Goal: Transaction & Acquisition: Purchase product/service

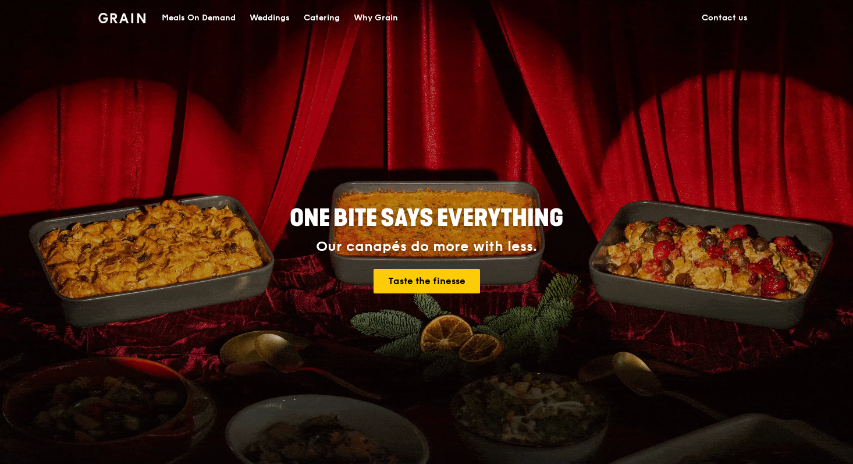
click at [218, 20] on div "Meals On Demand" at bounding box center [199, 18] width 74 height 35
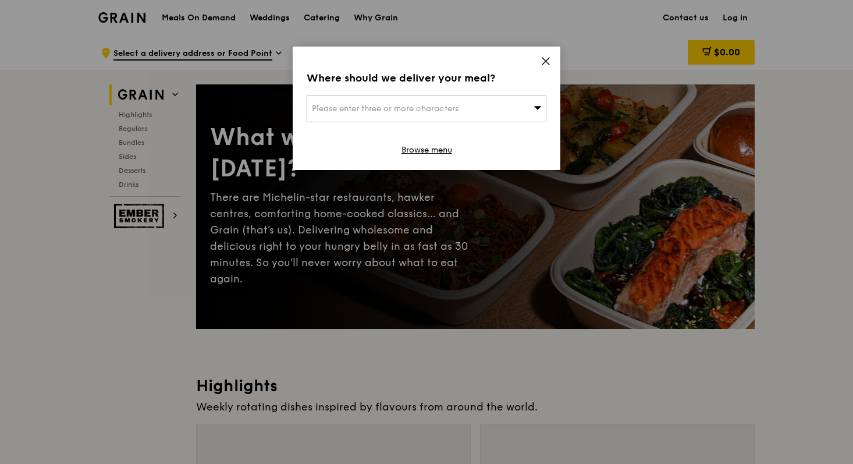
click at [422, 122] on div "Where should we deliver your meal? Please enter three or more characters Browse…" at bounding box center [427, 108] width 268 height 123
click at [417, 111] on span "Please enter three or more characters" at bounding box center [385, 109] width 147 height 10
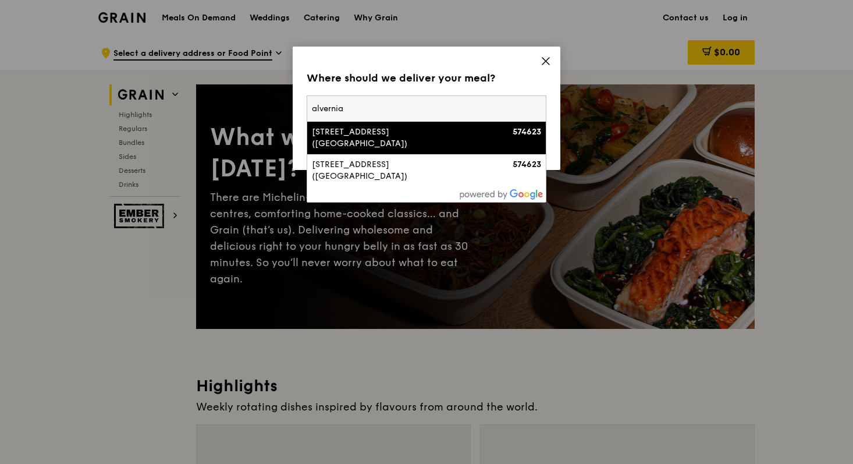
type input "alvernia"
click at [409, 131] on div "[STREET_ADDRESS] ([GEOGRAPHIC_DATA])" at bounding box center [398, 137] width 172 height 23
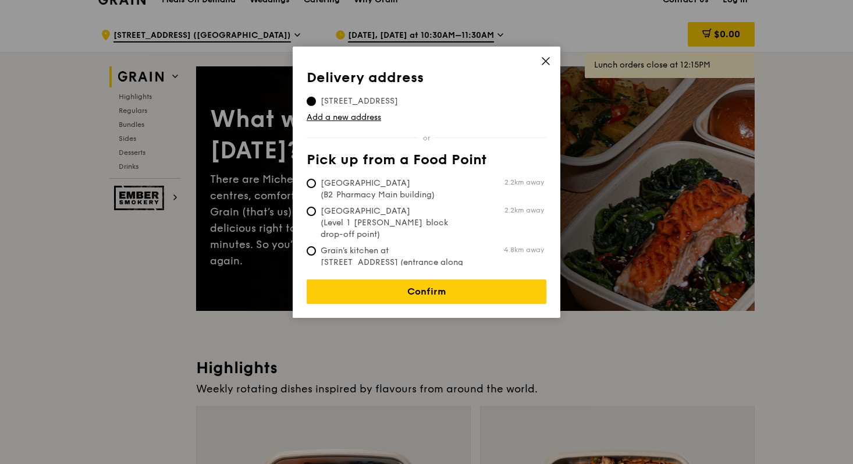
scroll to position [20, 0]
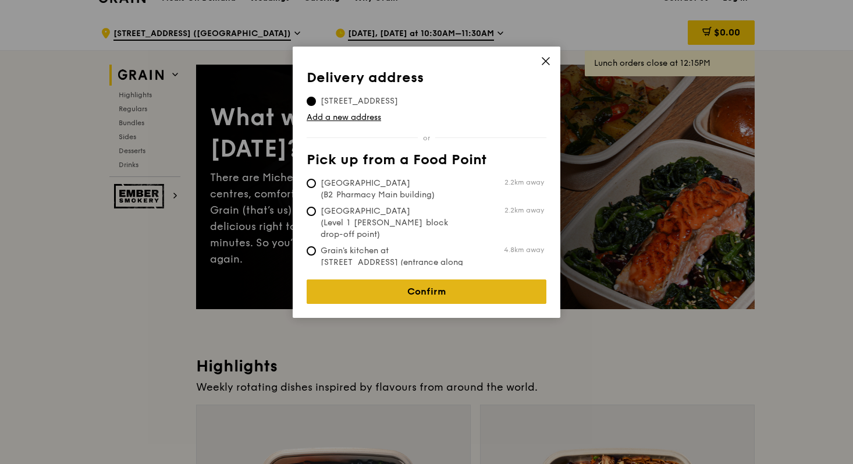
click at [377, 292] on link "Confirm" at bounding box center [427, 291] width 240 height 24
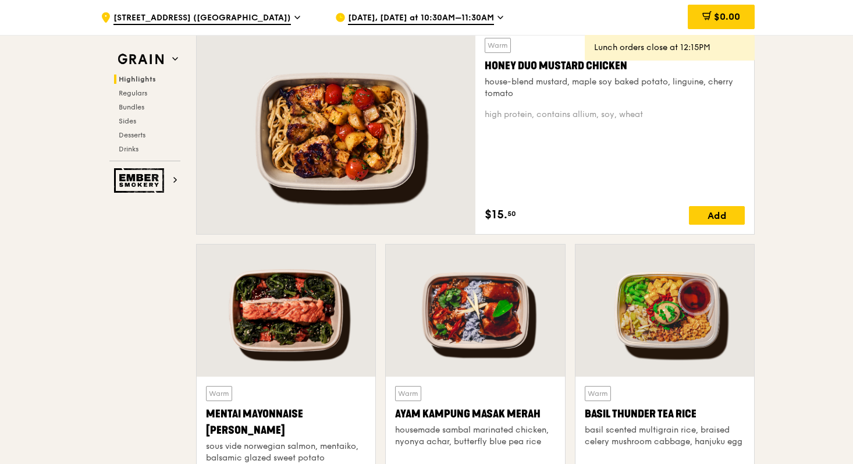
scroll to position [1034, 0]
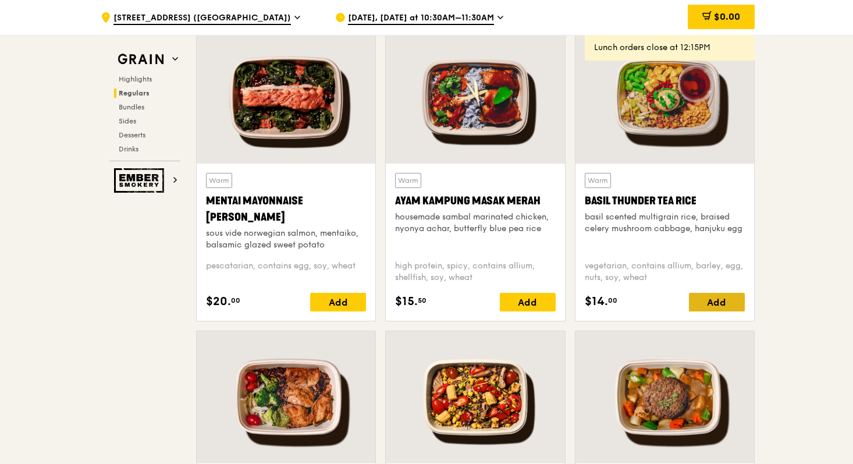
click at [709, 308] on div "Add" at bounding box center [717, 302] width 56 height 19
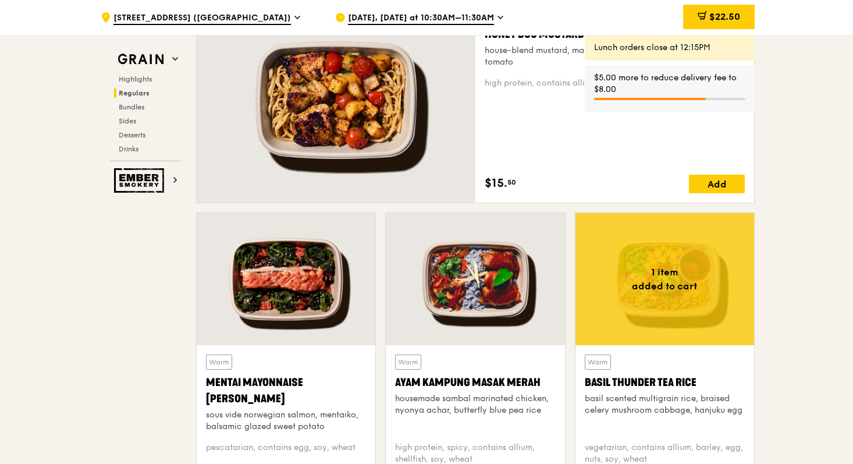
scroll to position [898, 0]
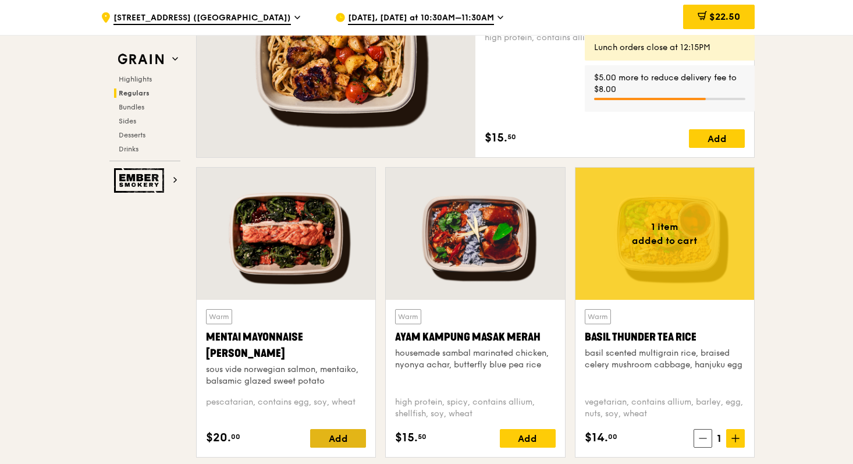
click at [337, 443] on div "Add" at bounding box center [338, 438] width 56 height 19
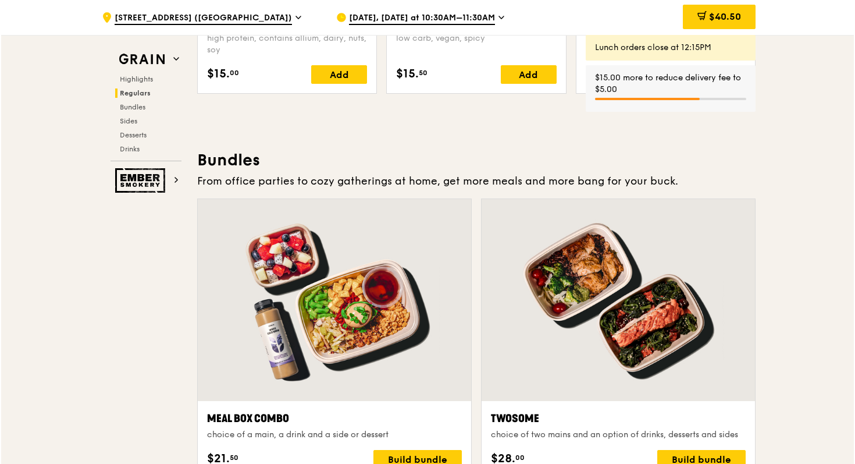
scroll to position [1671, 0]
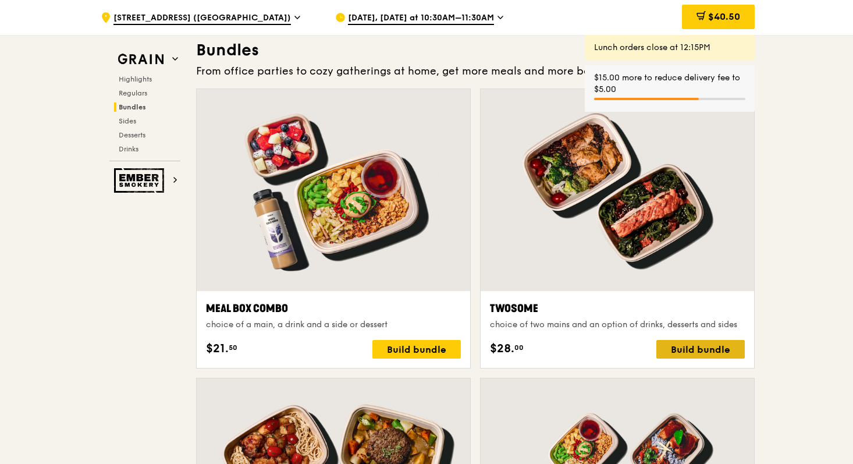
click at [705, 347] on div "Build bundle" at bounding box center [700, 349] width 88 height 19
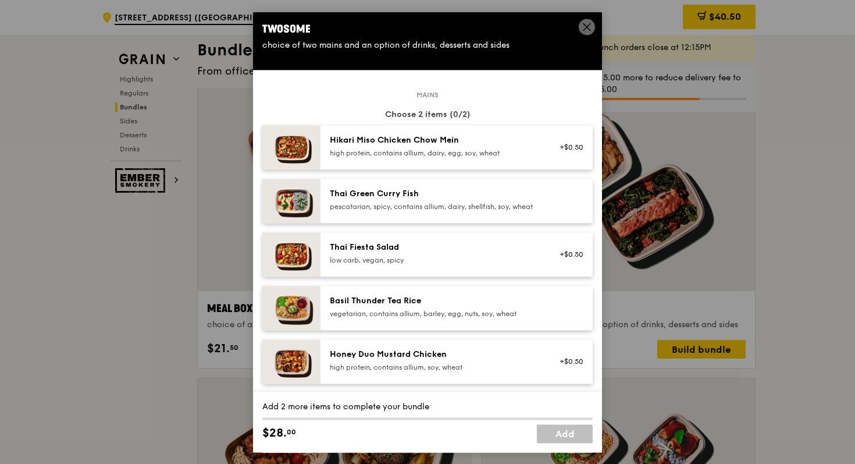
click at [498, 141] on div "Hikari Miso Chicken Chow Mein" at bounding box center [434, 140] width 209 height 12
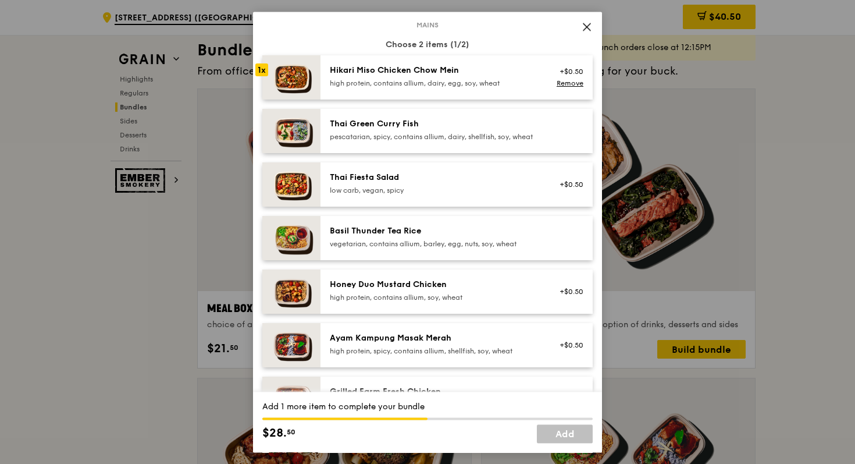
scroll to position [73, 0]
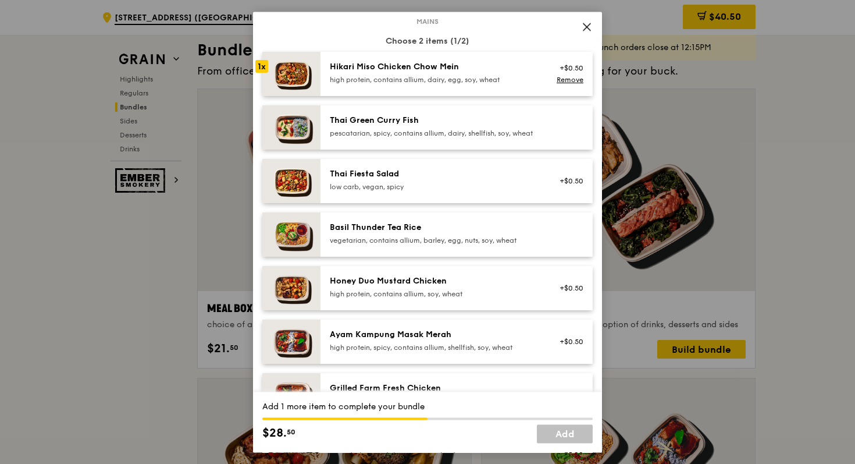
click at [426, 299] on div "high protein, contains allium, soy, wheat" at bounding box center [434, 293] width 209 height 9
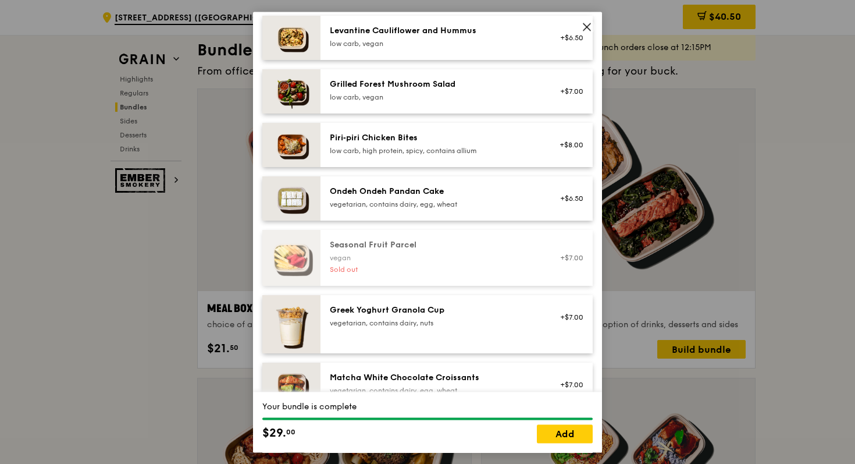
scroll to position [773, 0]
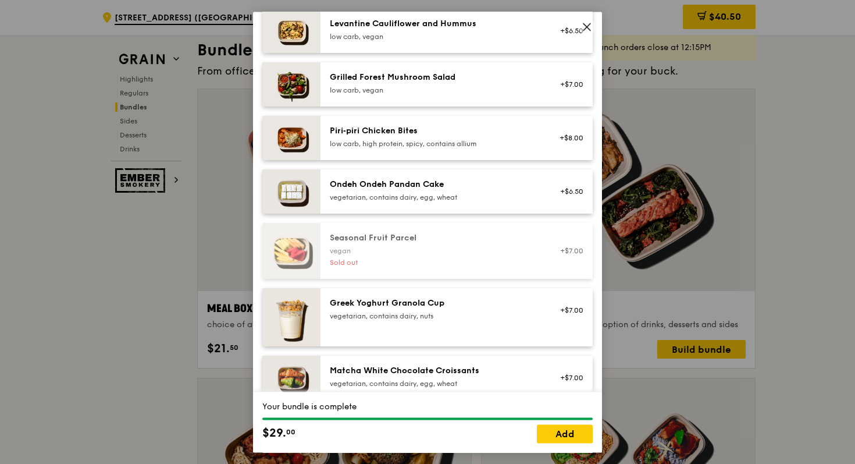
click at [415, 244] on div "Seasonal Fruit Parcel" at bounding box center [434, 238] width 209 height 12
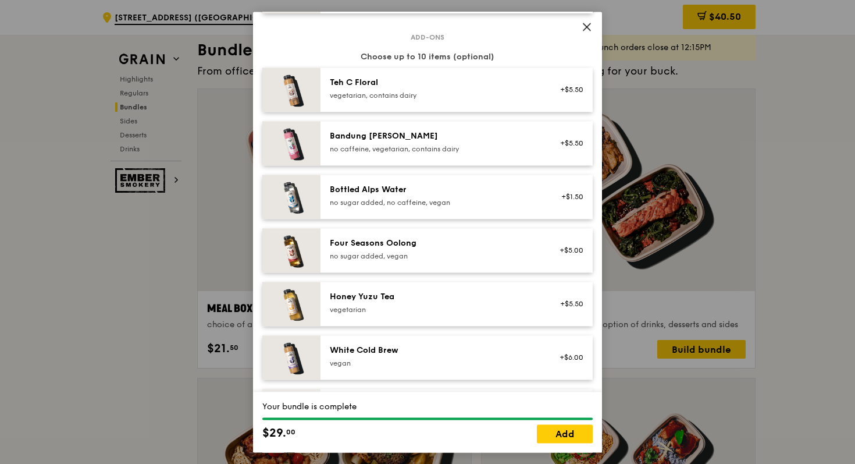
scroll to position [1380, 0]
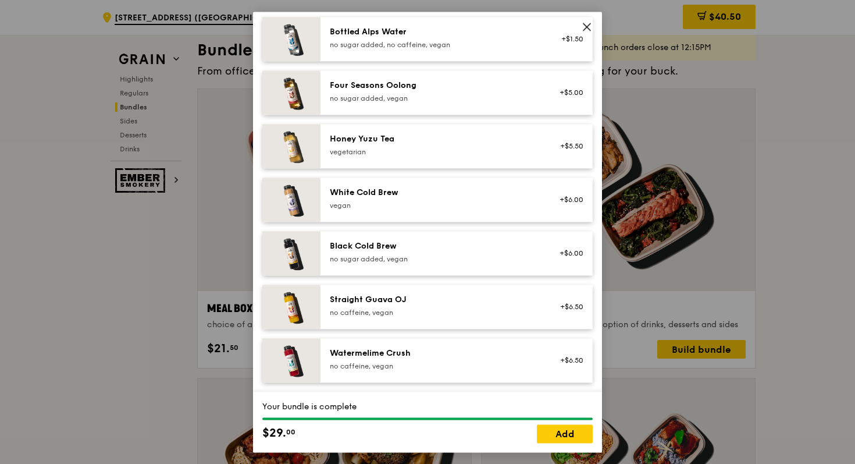
click at [580, 34] on div "+$1.50" at bounding box center [568, 39] width 45 height 26
click at [587, 24] on icon at bounding box center [587, 27] width 10 height 10
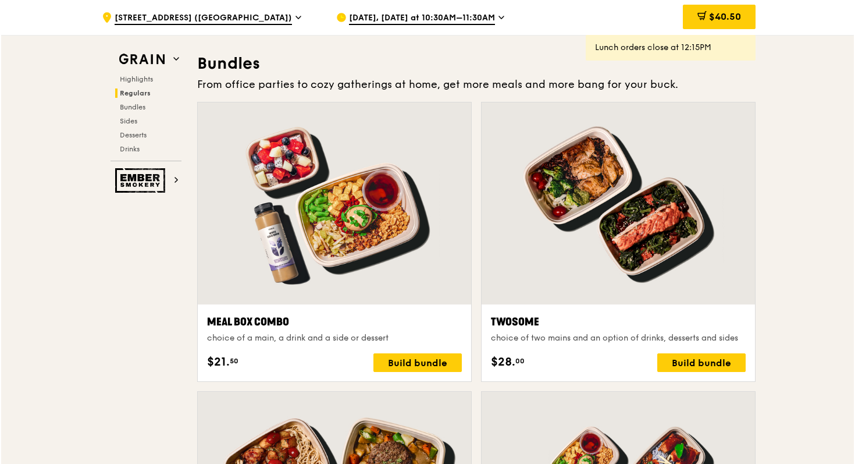
scroll to position [1692, 0]
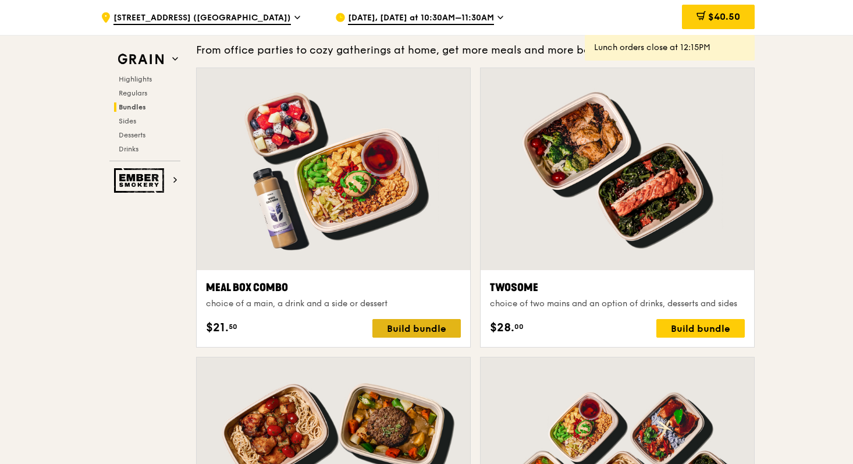
click at [408, 324] on div "Build bundle" at bounding box center [416, 328] width 88 height 19
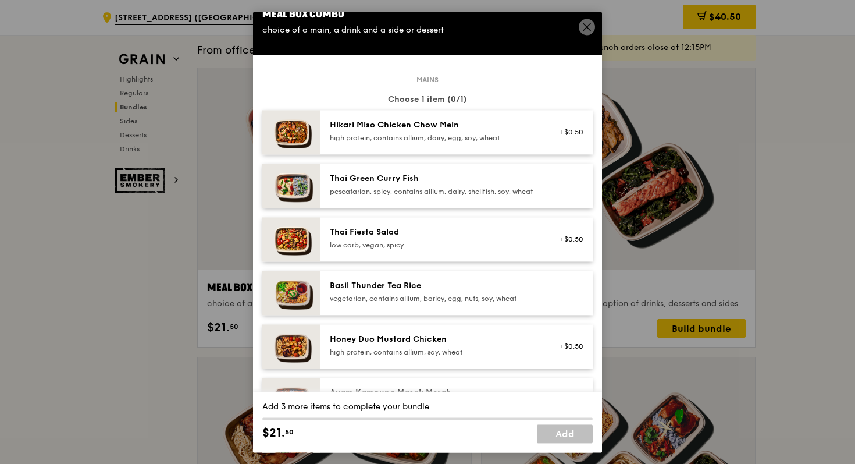
scroll to position [16, 0]
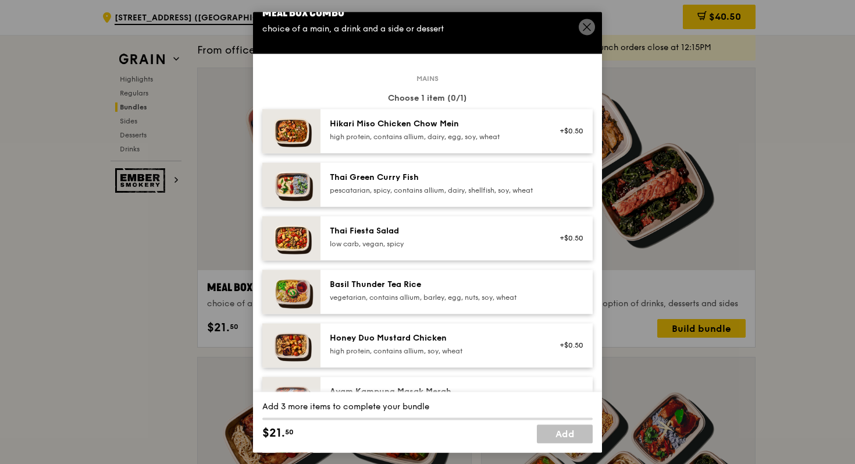
click at [391, 148] on div "Hikari Miso Chicken Chow Mein high protein, contains allium, dairy, egg, soy, w…" at bounding box center [457, 131] width 272 height 44
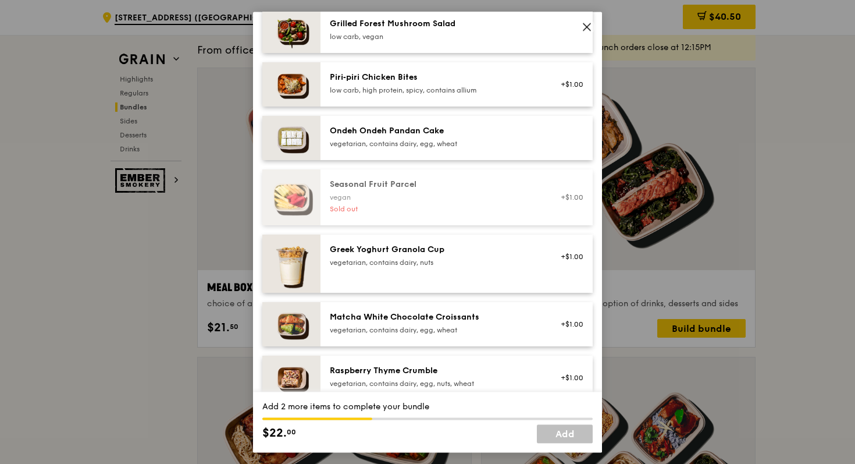
scroll to position [954, 0]
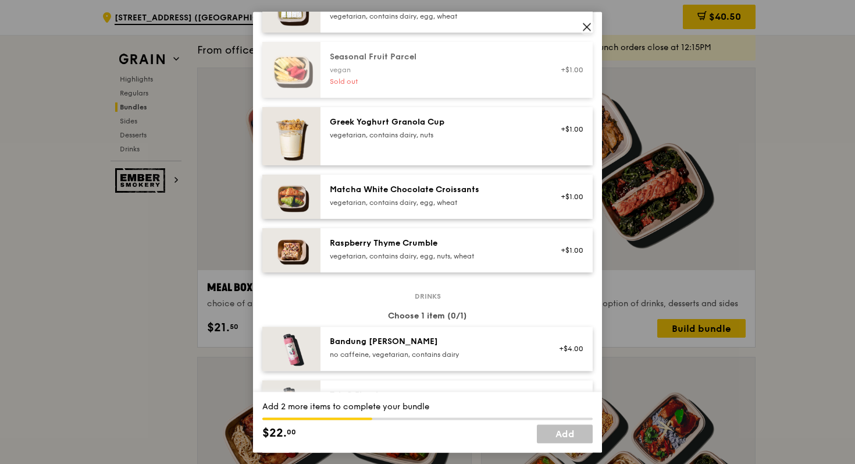
click at [461, 58] on div "Seasonal Fruit Parcel vegan Sold out +$1.00" at bounding box center [457, 70] width 272 height 56
click at [591, 34] on span at bounding box center [587, 28] width 10 height 13
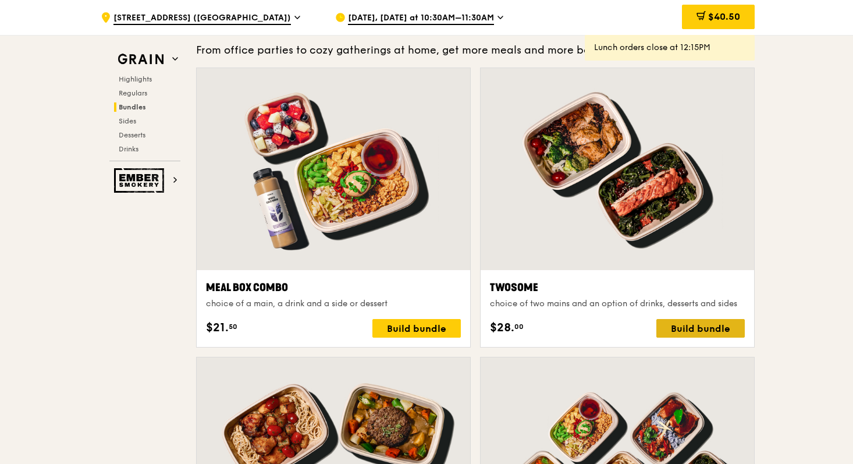
click at [708, 335] on div "Build bundle" at bounding box center [700, 328] width 88 height 19
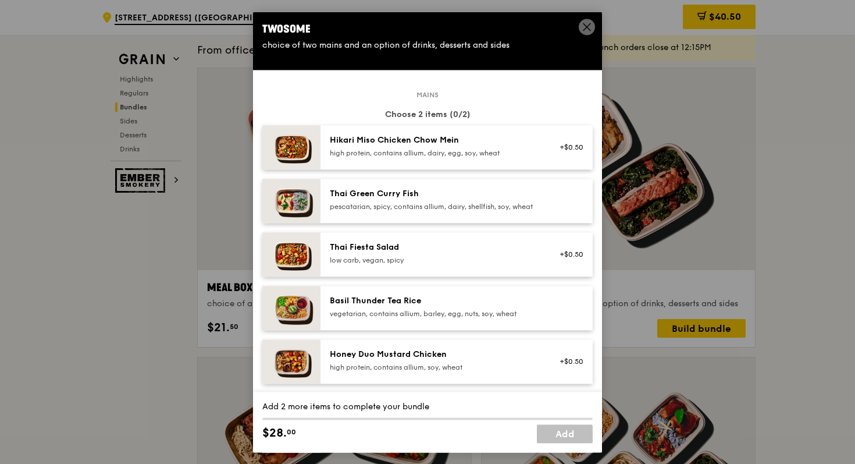
click at [478, 148] on div "Hikari Miso Chicken Chow Mein high protein, contains allium, dairy, egg, soy, w…" at bounding box center [434, 145] width 209 height 23
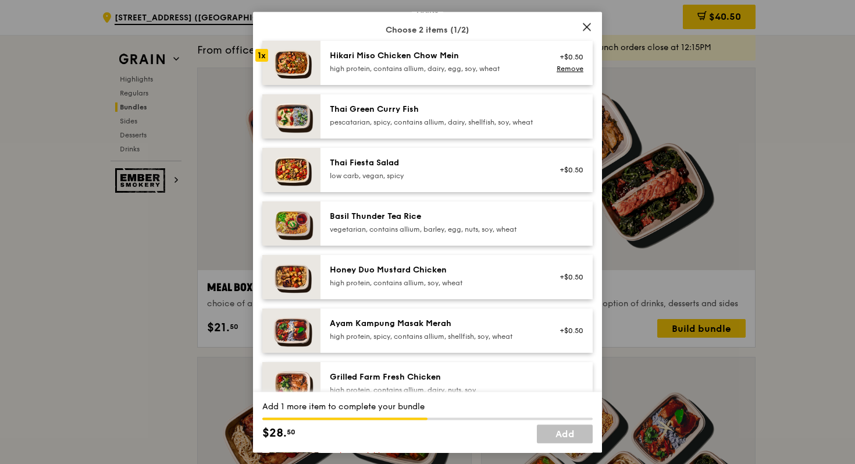
click at [423, 285] on div "Honey Duo Mustard Chicken high protein, contains allium, soy, wheat" at bounding box center [434, 275] width 209 height 23
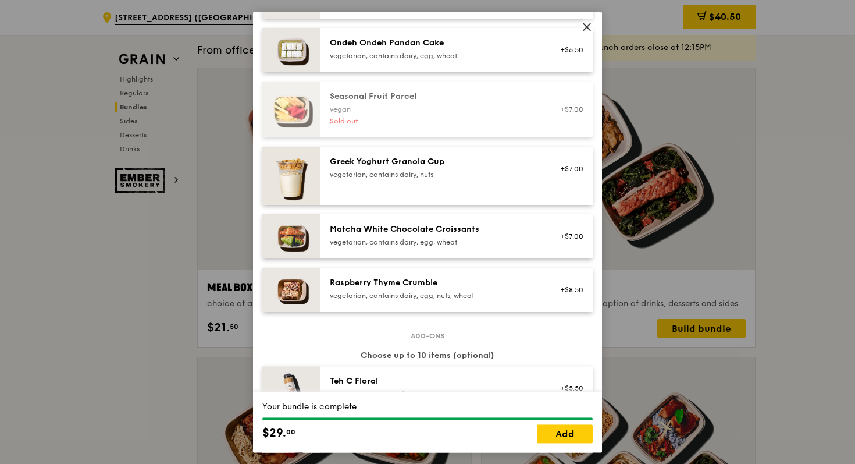
scroll to position [930, 0]
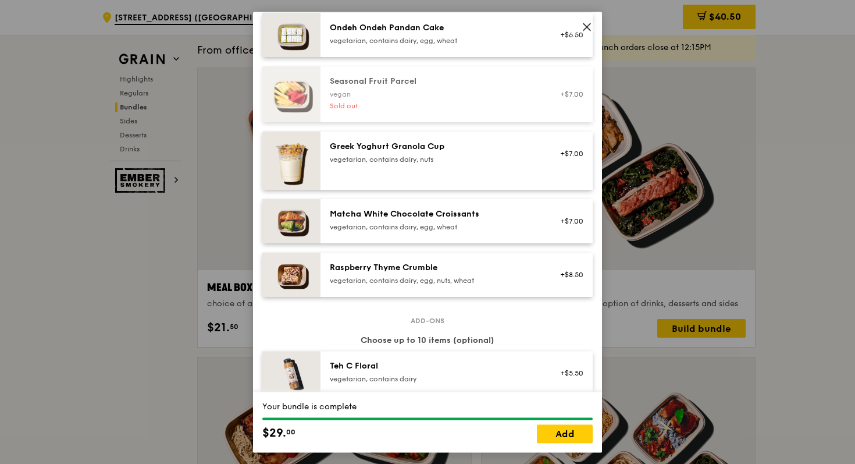
click at [459, 274] on div "Raspberry Thyme Crumble" at bounding box center [434, 268] width 209 height 12
click at [463, 274] on div "Raspberry Thyme Crumble" at bounding box center [434, 268] width 209 height 12
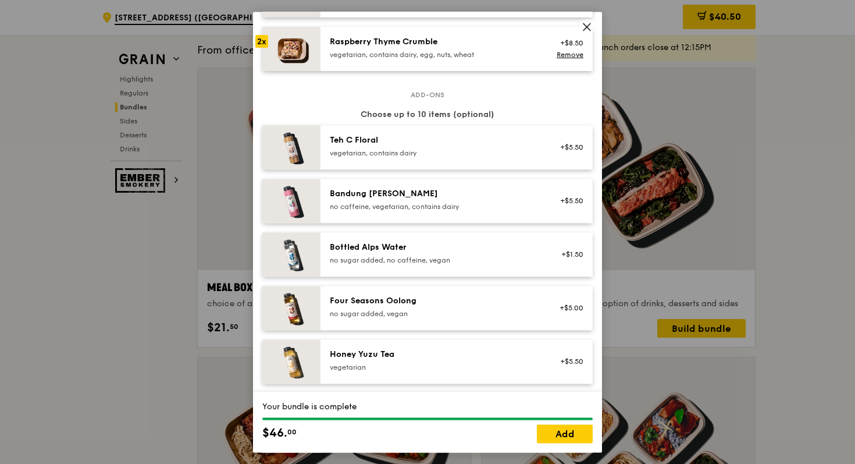
scroll to position [1380, 0]
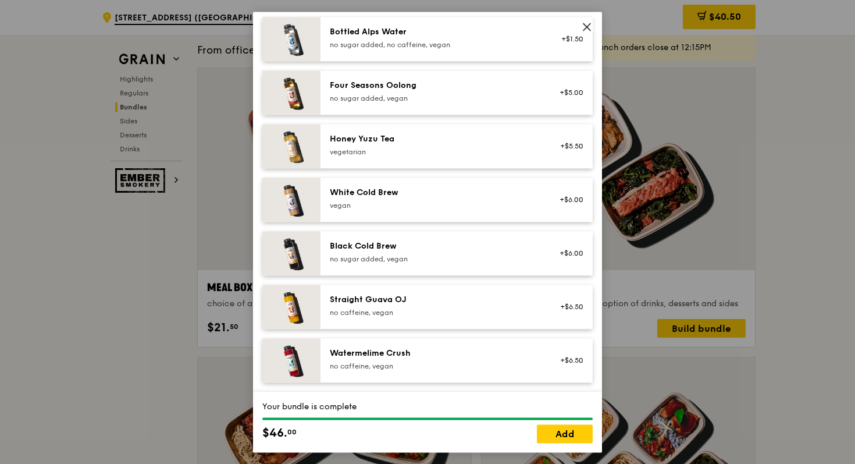
click at [450, 193] on div "White Cold Brew" at bounding box center [434, 193] width 209 height 12
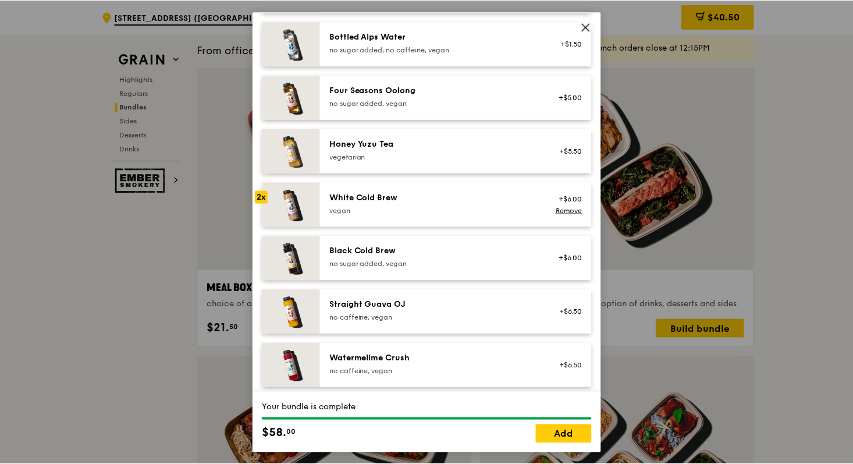
scroll to position [1368, 0]
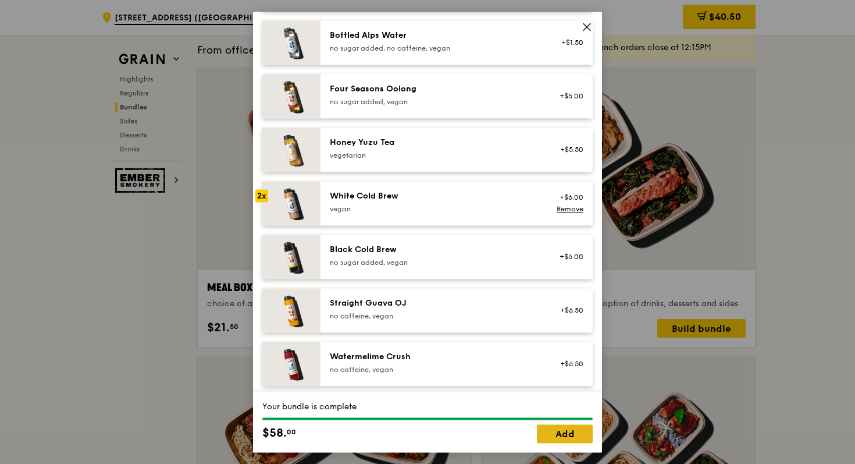
click at [550, 440] on link "Add" at bounding box center [565, 433] width 56 height 19
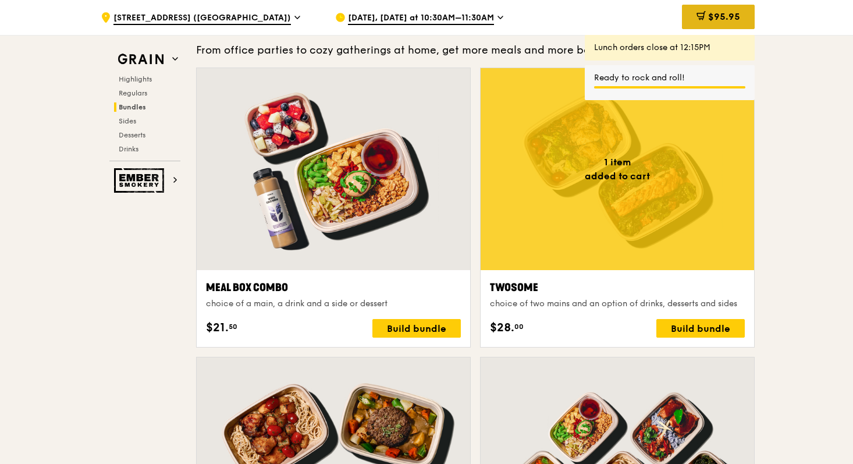
click at [743, 7] on div "$95.95" at bounding box center [718, 17] width 73 height 24
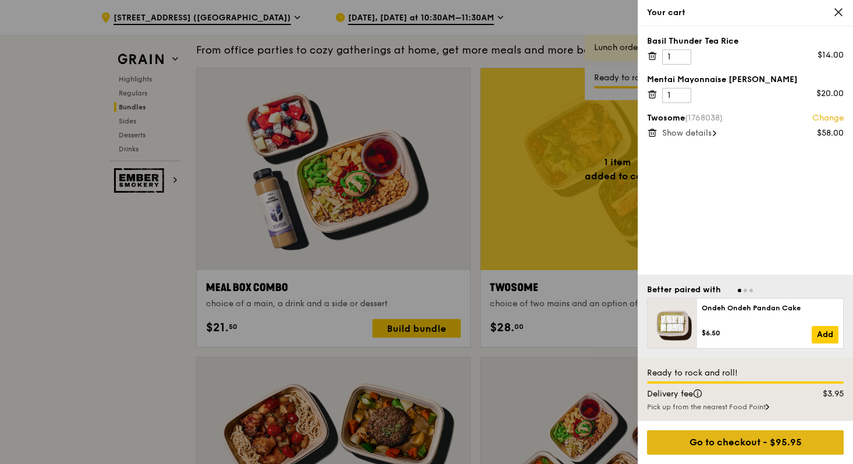
click at [694, 440] on div "Go to checkout - $95.95" at bounding box center [745, 442] width 197 height 24
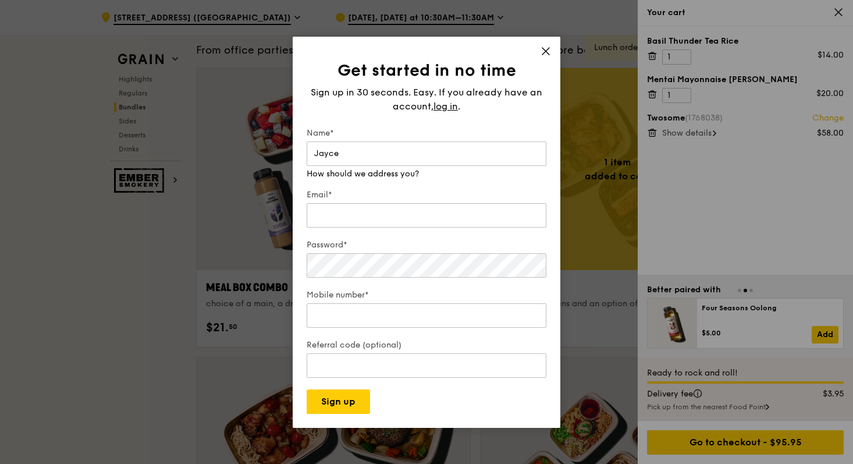
type input "Jayce"
type input "H"
click at [456, 158] on input "Jayce" at bounding box center [427, 153] width 240 height 24
type input "Jayce Ho"
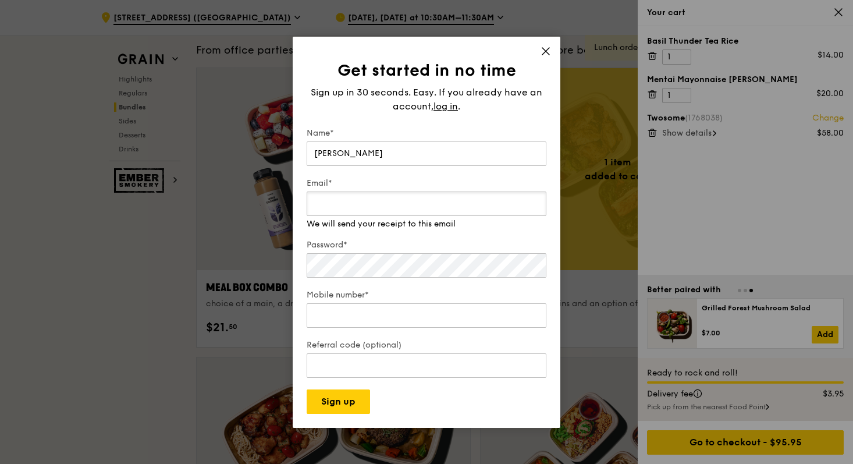
type input "h"
type input "jayce.ho@sanofi.com"
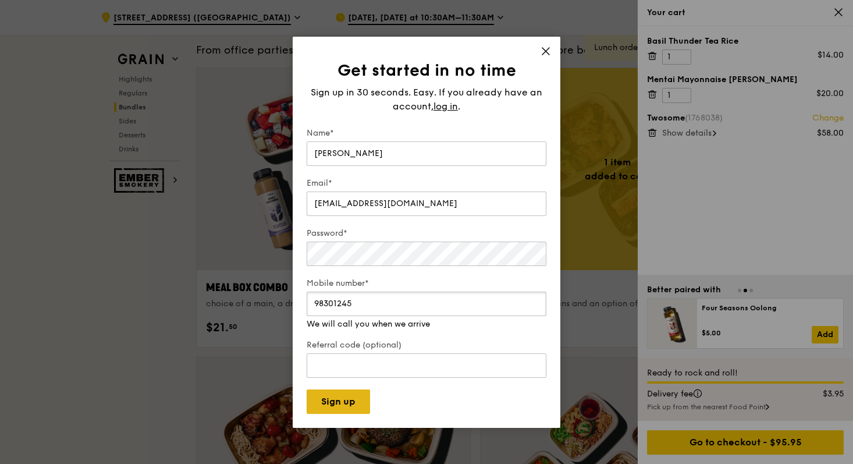
type input "98301245"
click at [343, 397] on button "Sign up" at bounding box center [338, 401] width 63 height 24
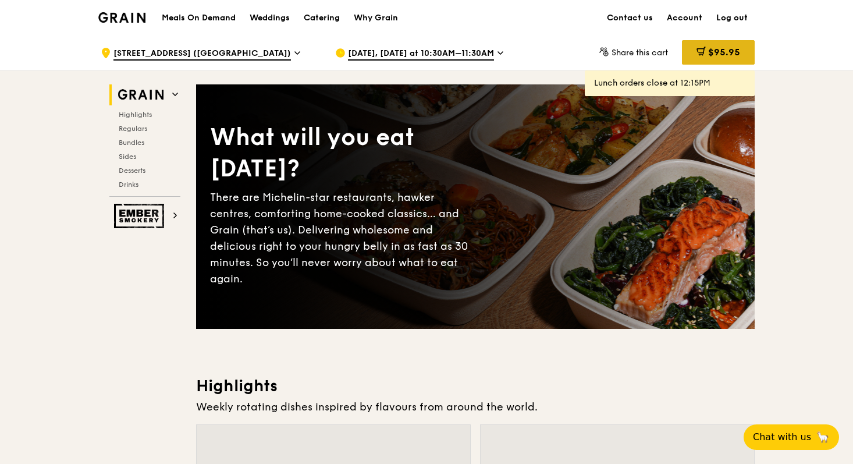
click at [726, 56] on span "$95.95" at bounding box center [724, 52] width 32 height 11
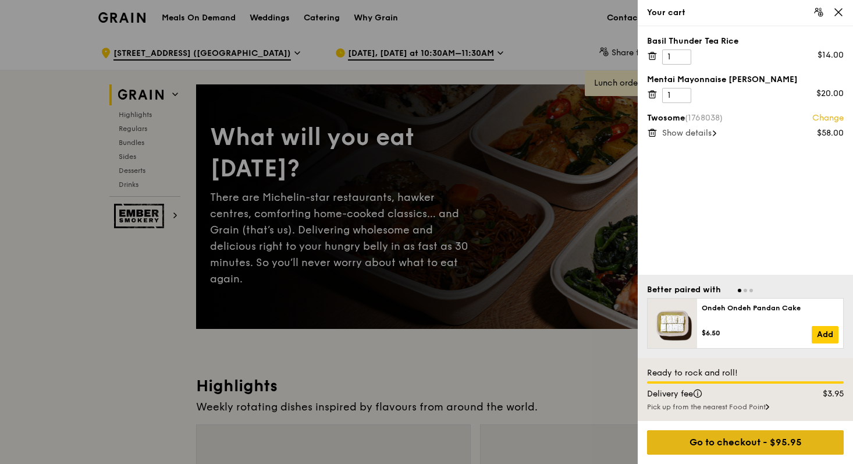
click at [677, 436] on div "Go to checkout - $95.95" at bounding box center [745, 442] width 197 height 24
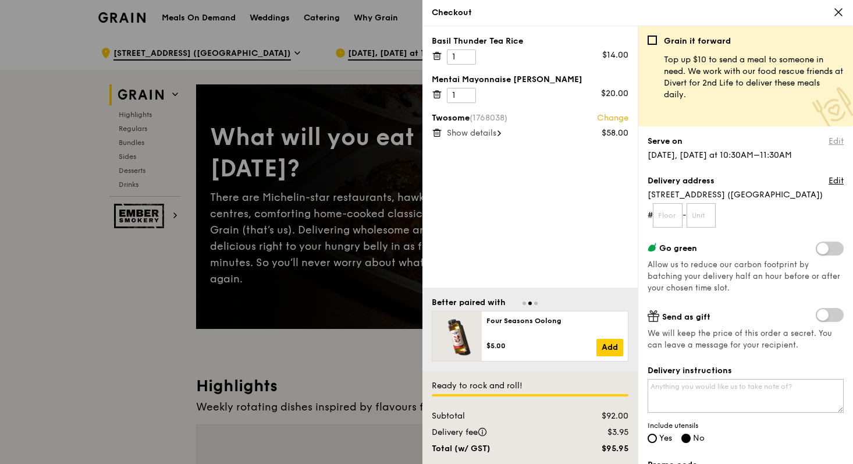
click at [833, 138] on link "Edit" at bounding box center [836, 142] width 15 height 12
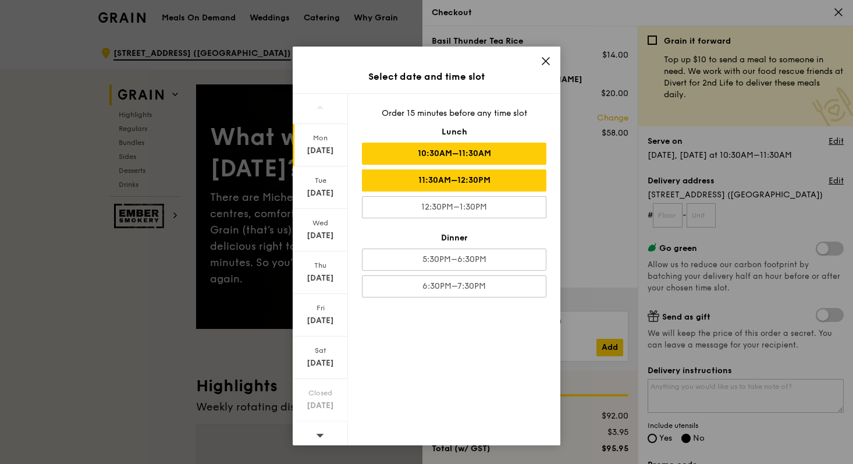
click at [455, 186] on div "11:30AM–12:30PM" at bounding box center [454, 180] width 184 height 22
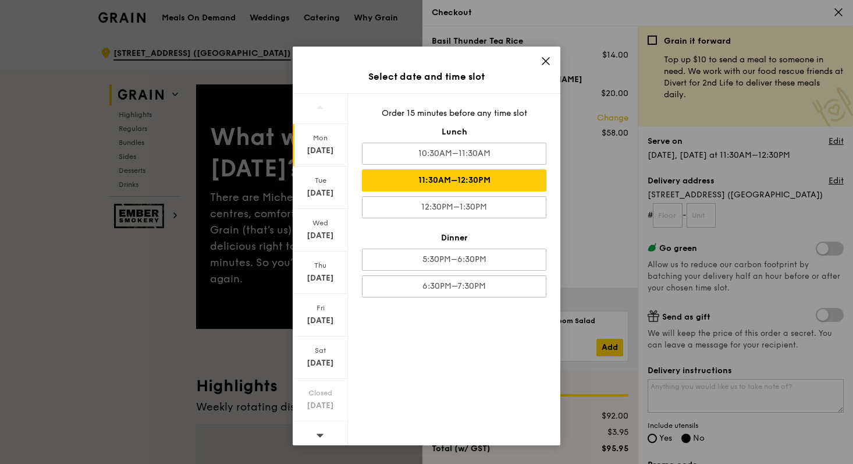
click at [545, 56] on icon at bounding box center [546, 61] width 10 height 10
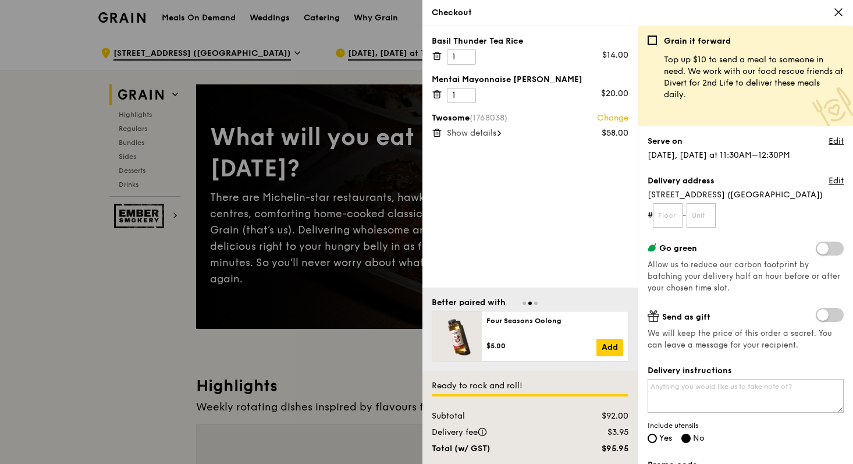
click at [492, 137] on span "Show details" at bounding box center [471, 133] width 49 height 10
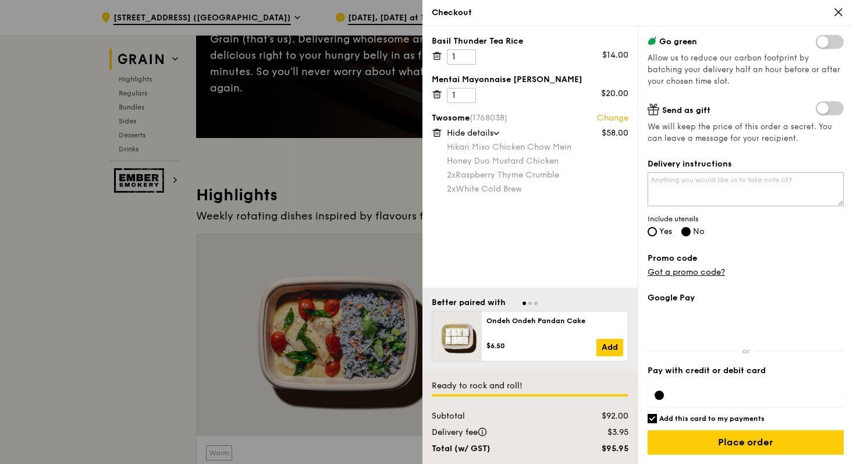
scroll to position [218, 0]
click at [662, 239] on div "Grain it forward Top up $10 to send a meal to someone in need. We work with our…" at bounding box center [746, 43] width 196 height 428
click at [662, 234] on span "Yes" at bounding box center [665, 231] width 13 height 10
click at [657, 234] on input "Yes" at bounding box center [652, 231] width 9 height 9
radio input "true"
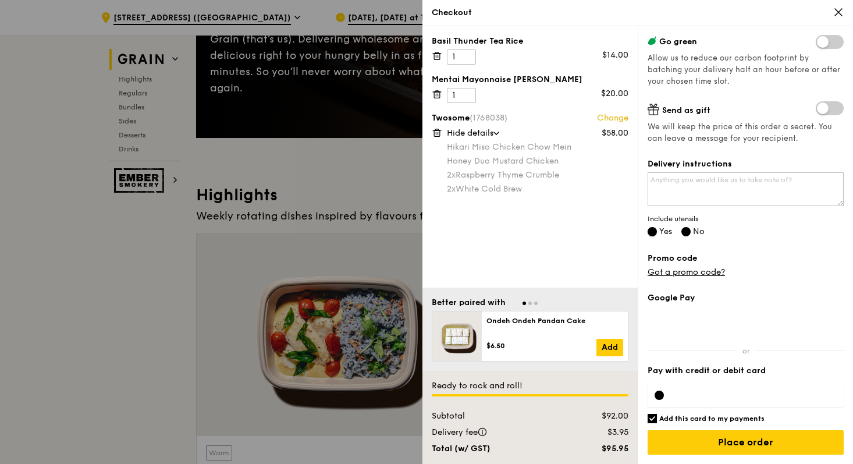
radio input "false"
click at [737, 416] on h6 "Add this card to my payments" at bounding box center [711, 418] width 105 height 9
click at [657, 416] on input "Add this card to my payments" at bounding box center [652, 418] width 9 height 9
checkbox input "false"
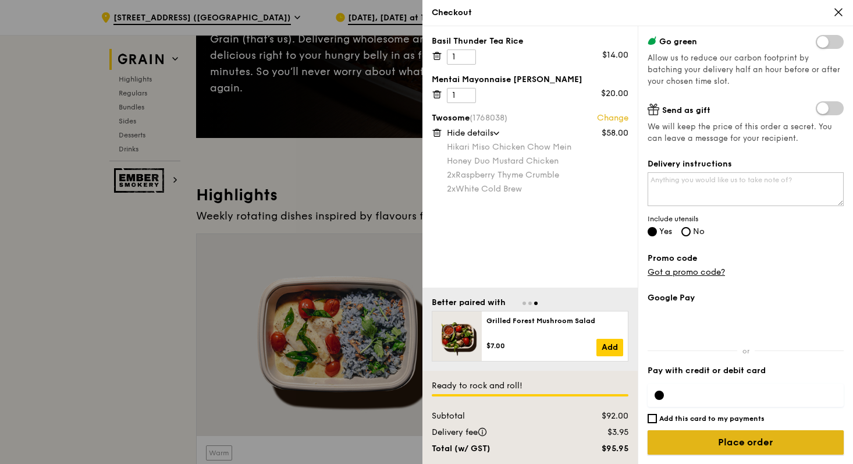
click at [734, 445] on input "Place order" at bounding box center [746, 442] width 196 height 24
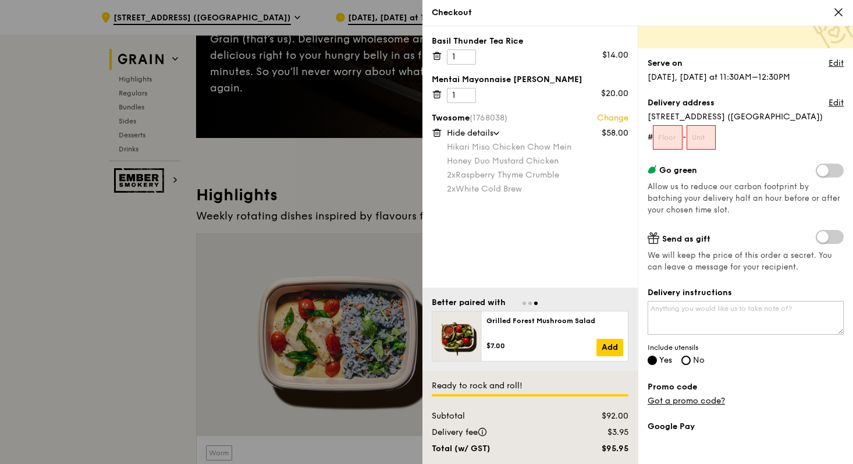
scroll to position [76, 0]
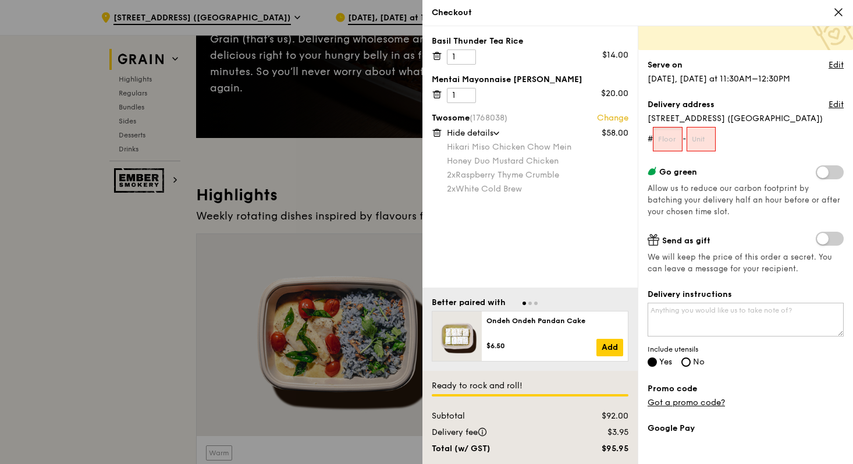
click at [665, 151] on input "text" at bounding box center [668, 139] width 30 height 24
type input "02"
click at [703, 151] on input "text" at bounding box center [702, 139] width 30 height 24
type input "81"
click at [689, 326] on textarea "Delivery instructions" at bounding box center [746, 320] width 196 height 34
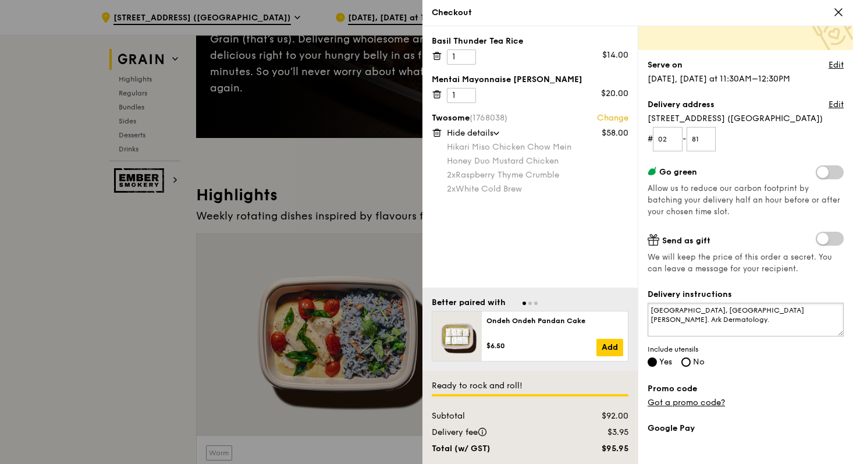
type textarea "[GEOGRAPHIC_DATA], [GEOGRAPHIC_DATA][PERSON_NAME]. Ark Dermatology."
click at [836, 105] on link "Edit" at bounding box center [836, 105] width 15 height 12
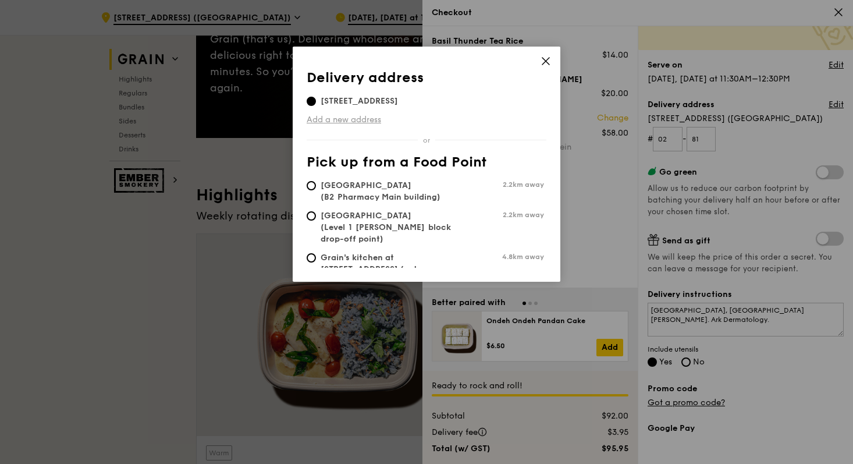
click at [371, 126] on link "Add a new address" at bounding box center [427, 120] width 240 height 12
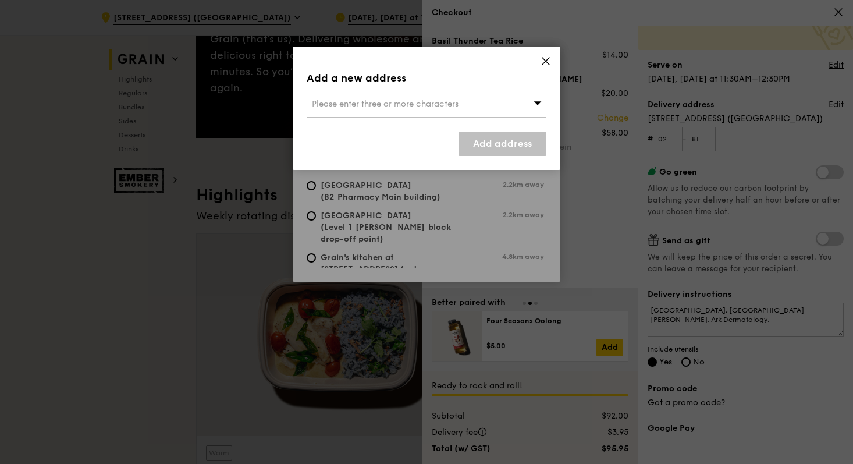
click at [375, 111] on div "Please enter three or more characters" at bounding box center [427, 104] width 240 height 27
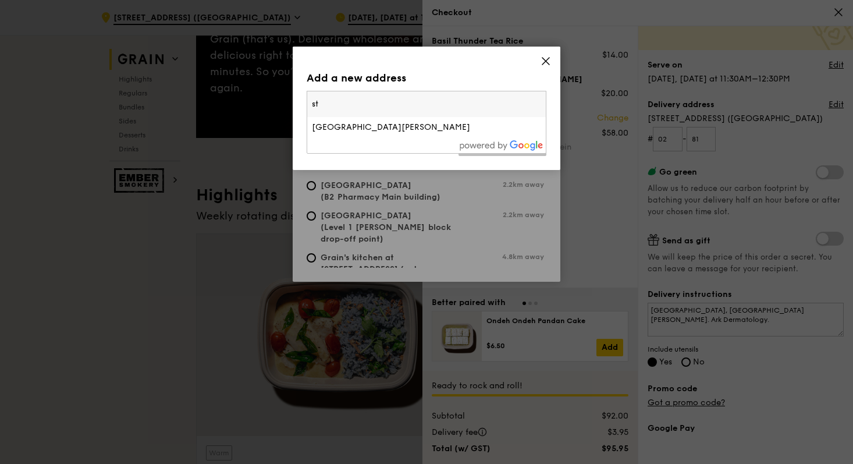
type input "s"
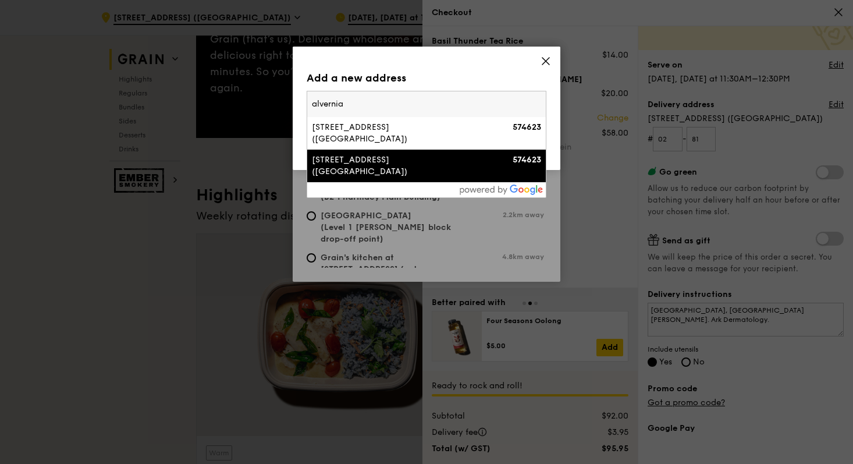
type input "alvernia"
click at [360, 169] on div "[STREET_ADDRESS] ([GEOGRAPHIC_DATA])" at bounding box center [398, 165] width 172 height 23
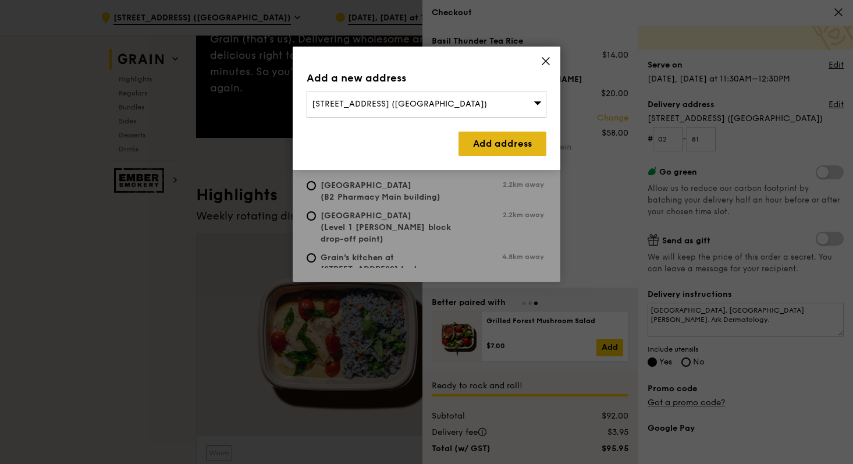
click at [481, 147] on link "Add address" at bounding box center [503, 144] width 88 height 24
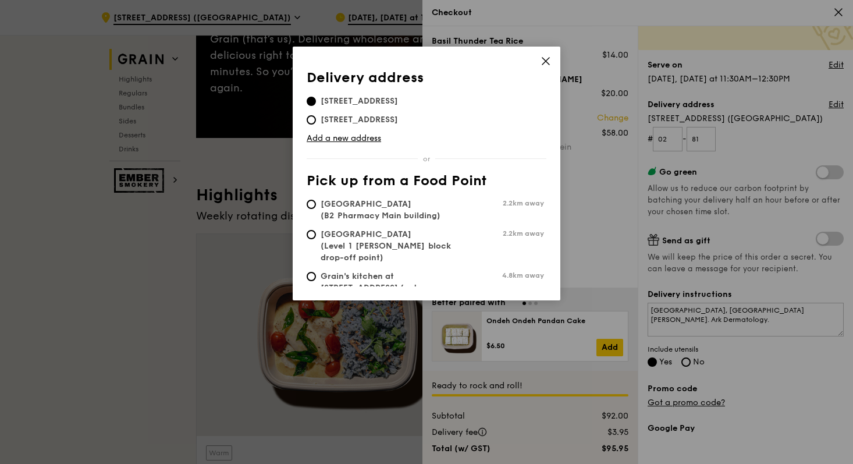
click at [548, 64] on icon at bounding box center [546, 61] width 10 height 10
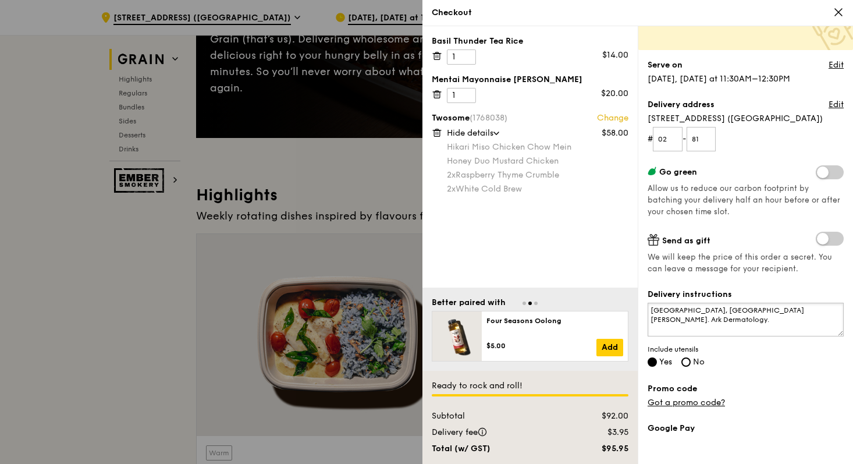
click at [737, 322] on textarea "[GEOGRAPHIC_DATA], [GEOGRAPHIC_DATA][PERSON_NAME]. Ark Dermatology." at bounding box center [746, 320] width 196 height 34
click at [765, 333] on textarea "[GEOGRAPHIC_DATA], [GEOGRAPHIC_DATA][PERSON_NAME]. Ark Dermatology." at bounding box center [746, 320] width 196 height 34
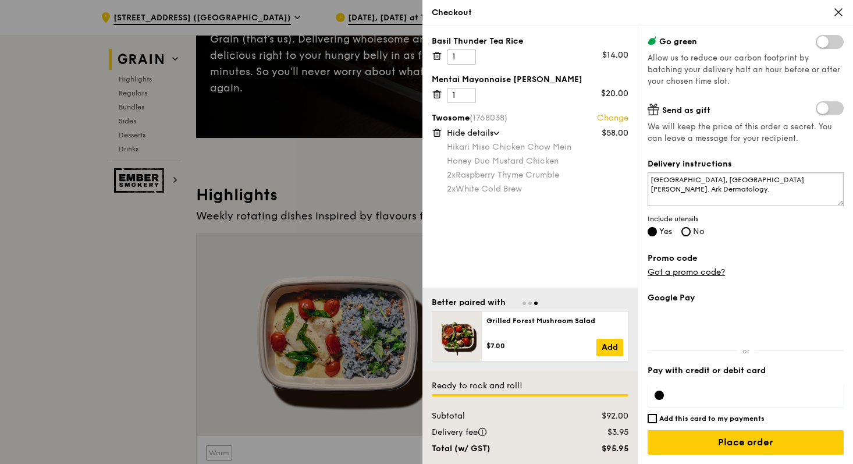
scroll to position [218, 0]
click at [748, 442] on input "Place order" at bounding box center [746, 442] width 196 height 24
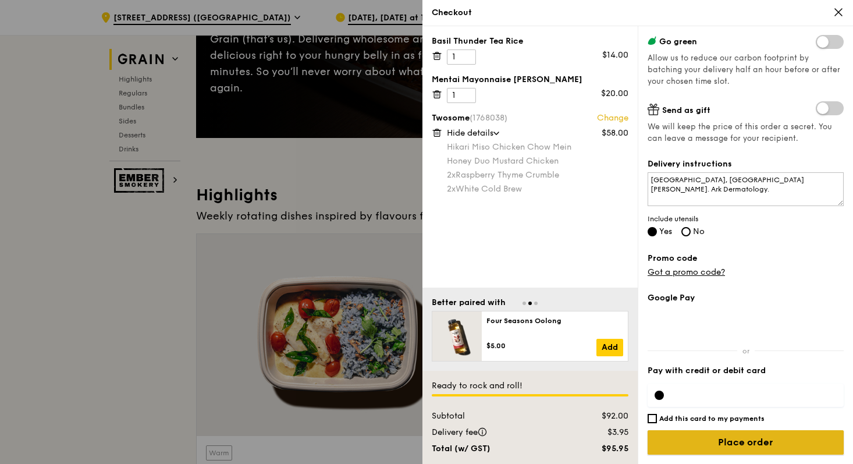
click at [791, 438] on input "Place order" at bounding box center [746, 442] width 196 height 24
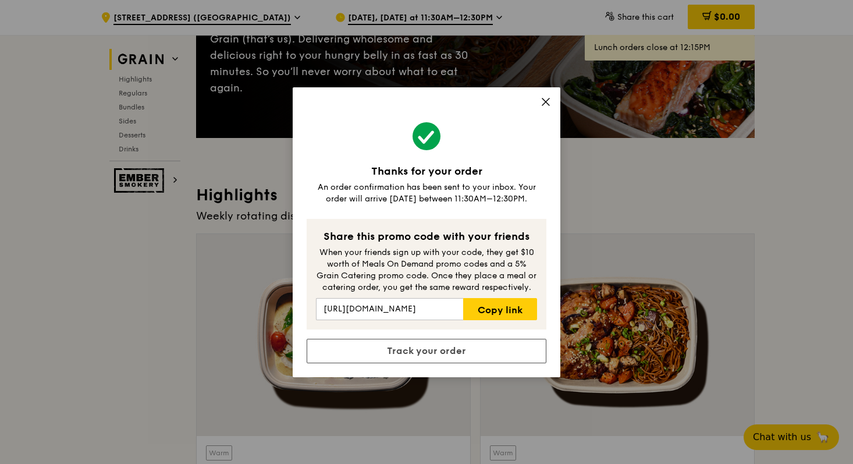
click at [549, 101] on icon at bounding box center [546, 102] width 10 height 10
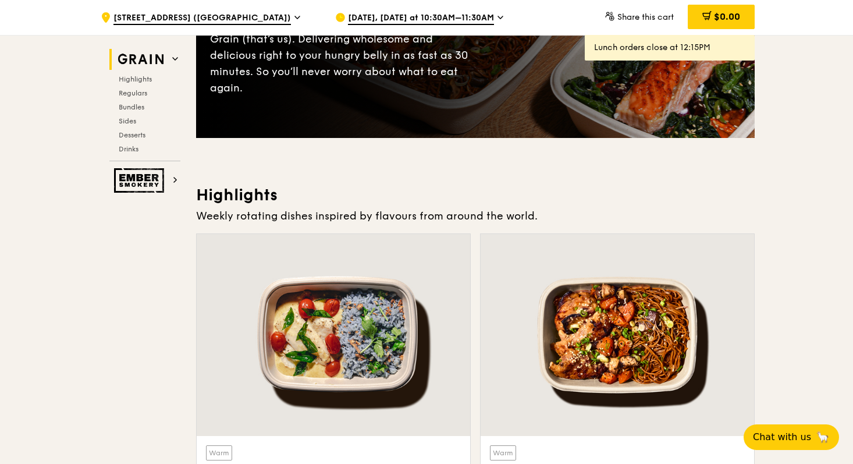
click at [489, 16] on span "[DATE], [DATE] at 10:30AM–11:30AM" at bounding box center [421, 18] width 146 height 13
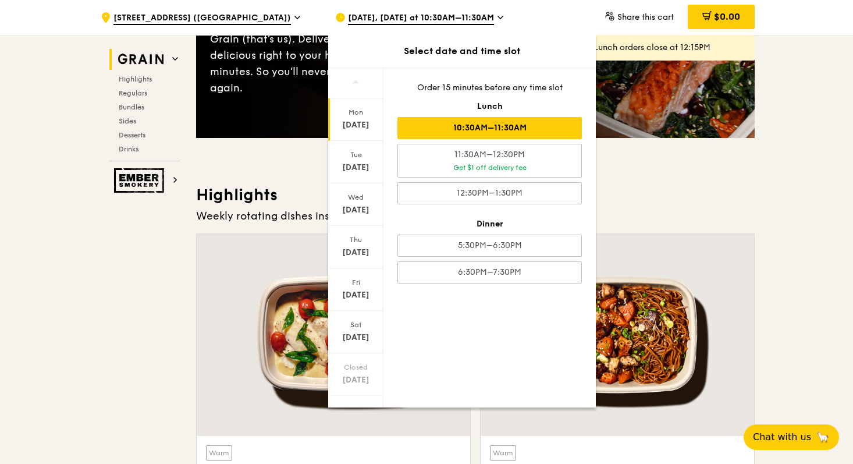
click at [548, 8] on div "[DATE], [DATE] at 10:30AM–11:30AM" at bounding box center [443, 17] width 216 height 35
